Goal: Communication & Community: Answer question/provide support

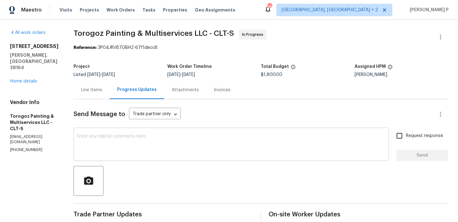
click at [130, 134] on textarea at bounding box center [231, 145] width 308 height 22
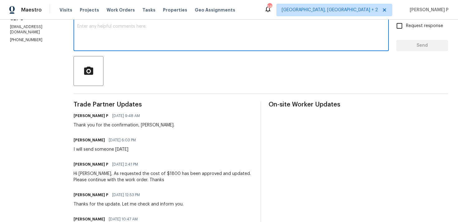
scroll to position [95, 0]
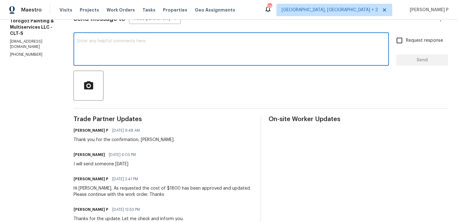
click at [116, 48] on textarea at bounding box center [231, 50] width 308 height 22
paste textarea "Could you please provide us with an update on the status of the work order?"
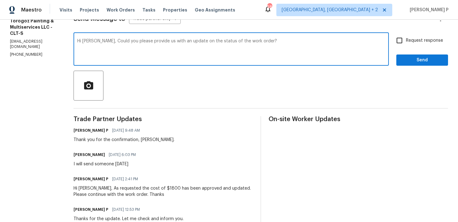
type textarea "Hi Ricardo, Could you please provide us with an update on the status of the wor…"
click at [401, 42] on input "Request response" at bounding box center [399, 40] width 13 height 13
checkbox input "true"
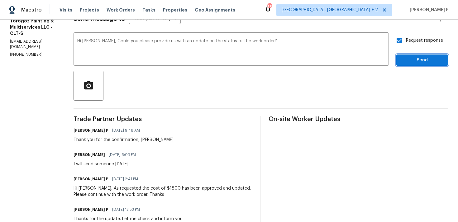
click at [407, 59] on span "Send" at bounding box center [423, 60] width 42 height 8
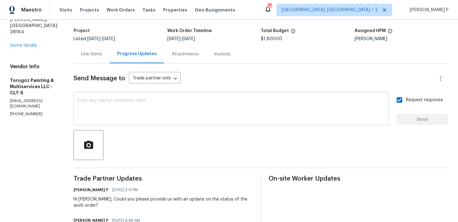
scroll to position [36, 0]
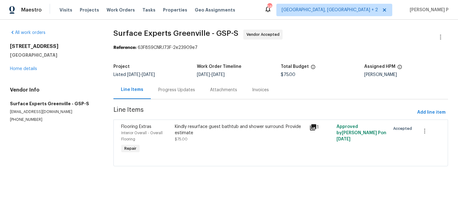
click at [182, 94] on div "Progress Updates" at bounding box center [177, 90] width 52 height 18
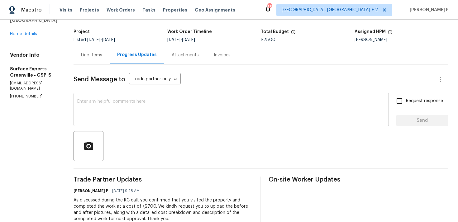
scroll to position [36, 0]
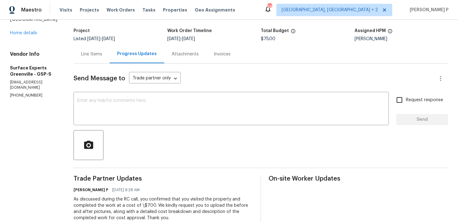
drag, startPoint x: 41, startPoint y: 90, endPoint x: 0, endPoint y: 93, distance: 40.9
copy p "(864) 800-7002"
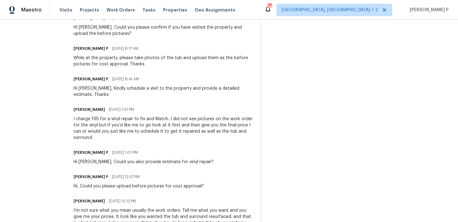
scroll to position [395, 0]
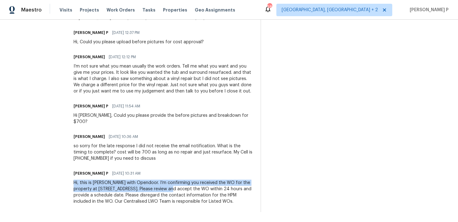
drag, startPoint x: 79, startPoint y: 177, endPoint x: 184, endPoint y: 181, distance: 105.2
click at [184, 181] on div "Hi, this is Ramyasri with Opendoor. I’m confirming you received the WO for the …" at bounding box center [164, 192] width 180 height 25
copy div "Hi, this is Ramyasri with Opendoor. I’m confirming you received the WO for the …"
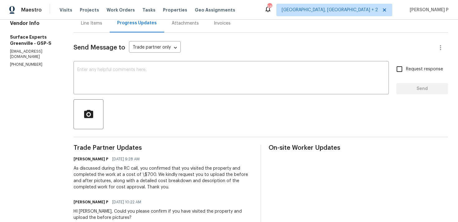
scroll to position [0, 0]
